Goal: Task Accomplishment & Management: Manage account settings

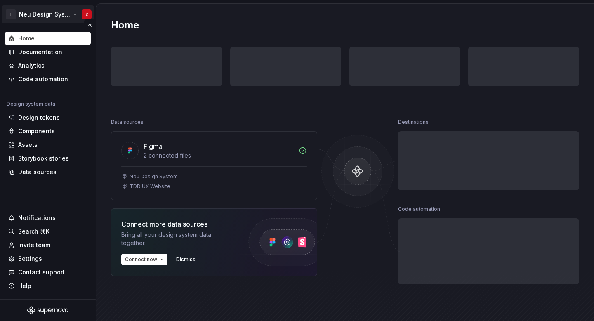
click at [53, 17] on html "T Neu Design System Z Home Documentation Analytics Code automation Design syste…" at bounding box center [297, 160] width 594 height 321
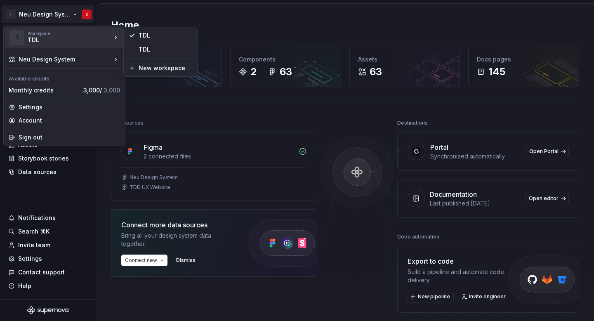
click at [29, 38] on div "TDL" at bounding box center [63, 40] width 70 height 8
click at [90, 37] on div "TDL" at bounding box center [63, 40] width 70 height 8
click at [167, 38] on div "TDL" at bounding box center [166, 35] width 54 height 8
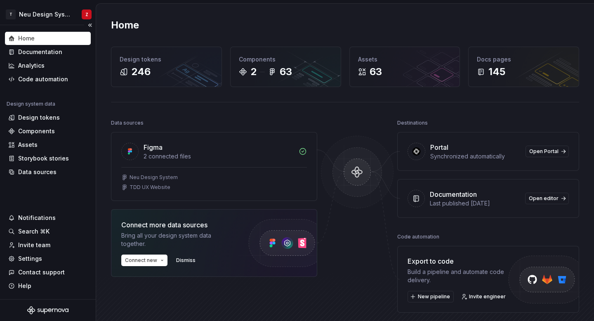
click at [33, 265] on div "Notifications Search ⌘K Invite team Settings Contact support Help" at bounding box center [48, 251] width 86 height 81
click at [36, 261] on div "Settings" at bounding box center [30, 258] width 24 height 8
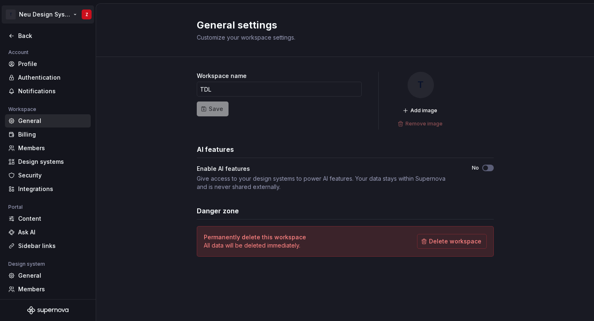
click at [41, 8] on html "T Neu Design System Z Back Account Profile Authentication Notifications Workspa…" at bounding box center [297, 160] width 594 height 321
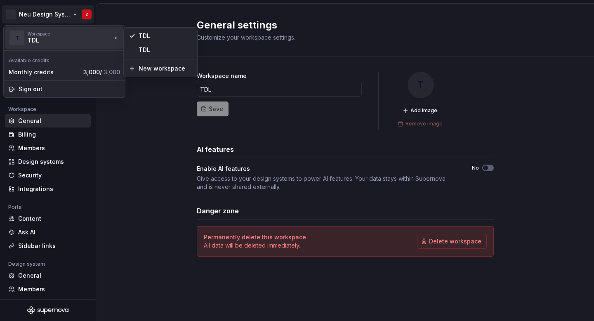
click at [35, 41] on div "TDL" at bounding box center [63, 40] width 70 height 8
click at [171, 51] on div "TDL" at bounding box center [166, 50] width 54 height 8
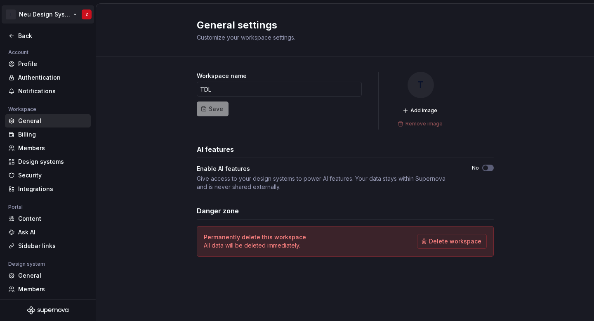
click at [50, 12] on html "T Neu Design System Z Back Account Profile Authentication Notifications Workspa…" at bounding box center [297, 160] width 594 height 321
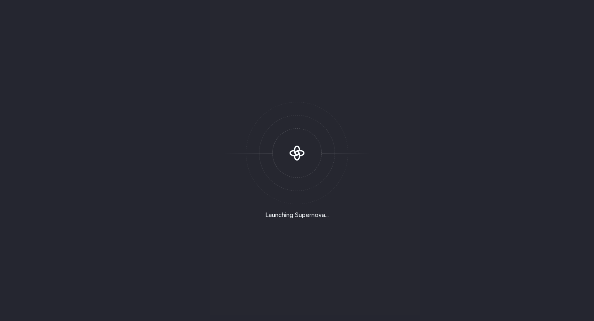
click at [54, 36] on div "Launching Supernova..." at bounding box center [297, 160] width 594 height 321
